Goal: Information Seeking & Learning: Learn about a topic

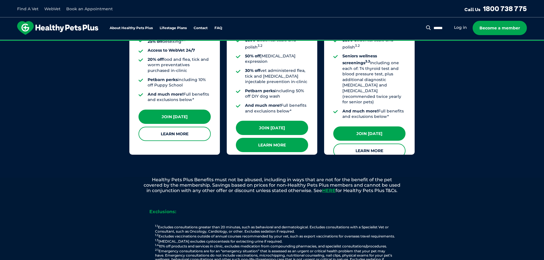
scroll to position [629, 0]
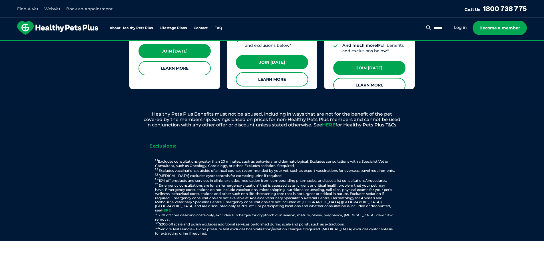
click at [290, 149] on div "[DOMAIN_NAME] 4.7 from 2,309 reviews Sorted by best reviews Priya on [DATE] Thi…" at bounding box center [272, 113] width 544 height 1385
click at [264, 72] on link "Learn More" at bounding box center [272, 79] width 72 height 14
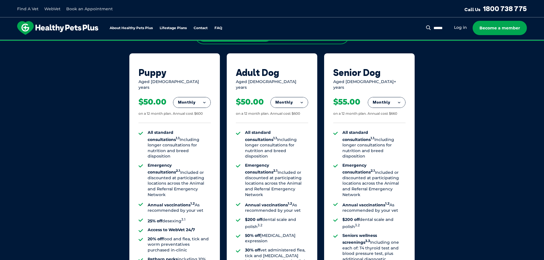
scroll to position [372, 0]
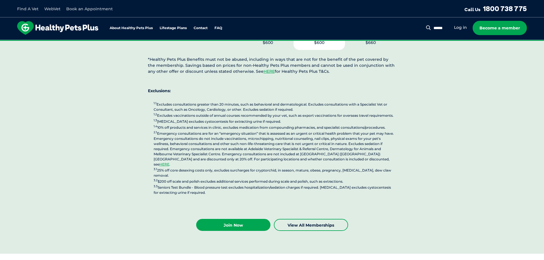
scroll to position [1429, 0]
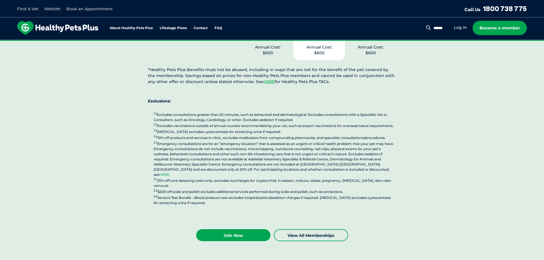
click at [169, 173] on link "HERE" at bounding box center [164, 175] width 10 height 4
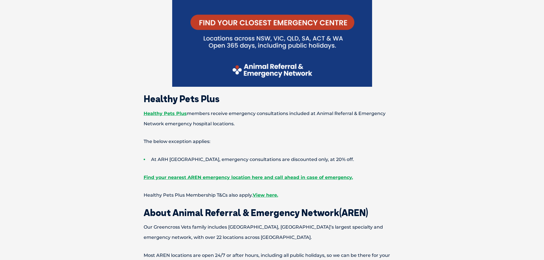
scroll to position [314, 0]
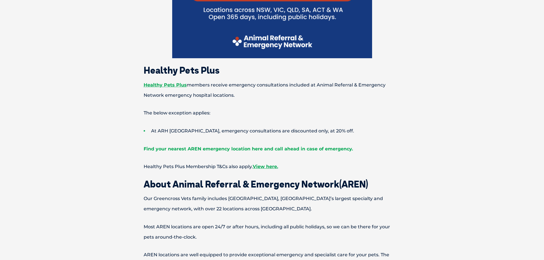
click at [197, 149] on link "Find your nearest AREN emergency location here and call ahead in case of emerge…" at bounding box center [248, 148] width 209 height 5
